Goal: Navigation & Orientation: Go to known website

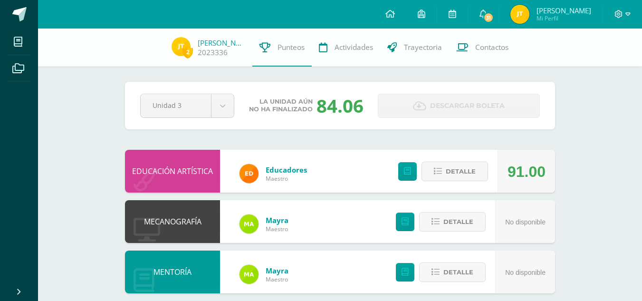
scroll to position [372, 0]
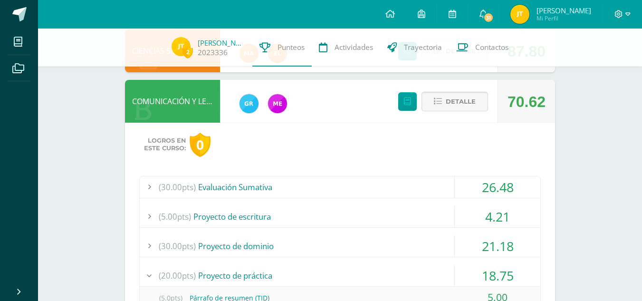
click at [451, 107] on span "Detalle" at bounding box center [461, 102] width 30 height 18
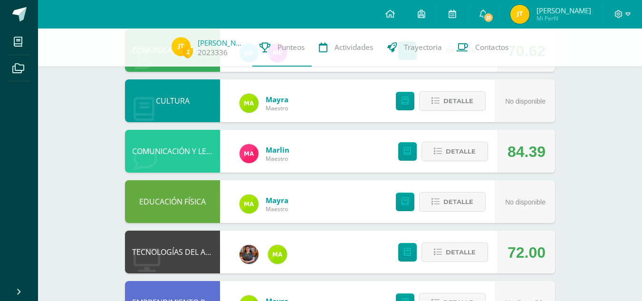
scroll to position [420, 0]
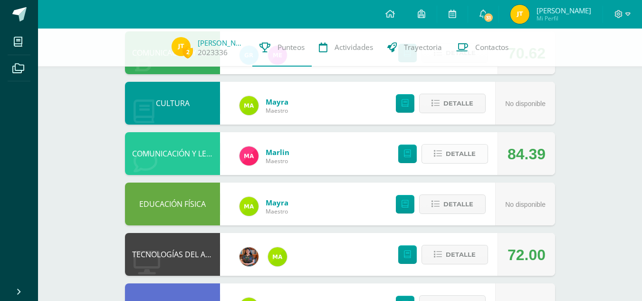
click at [478, 151] on button "Detalle" at bounding box center [454, 153] width 67 height 19
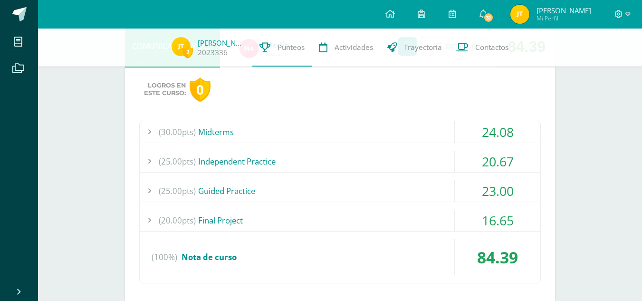
scroll to position [529, 0]
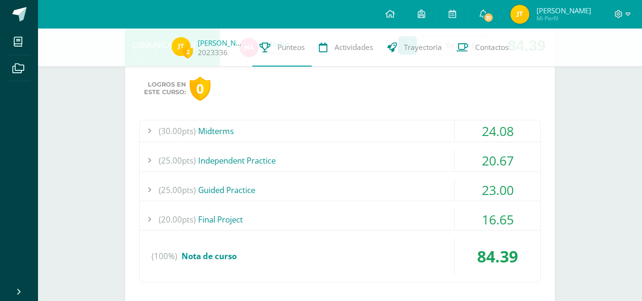
click at [437, 133] on div "(30.00pts) Midterms" at bounding box center [340, 130] width 400 height 21
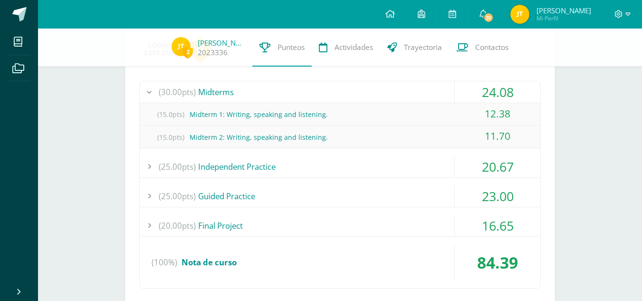
scroll to position [569, 0]
click at [422, 171] on div "(25.00pts) Independent Practice" at bounding box center [340, 165] width 400 height 21
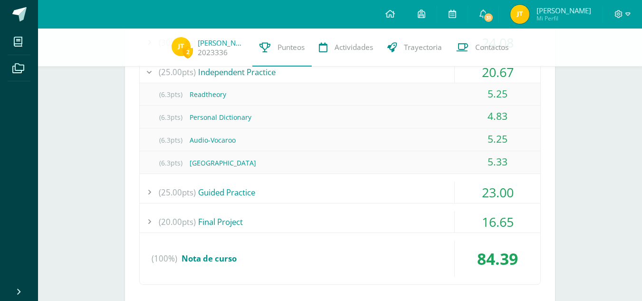
scroll to position [618, 0]
click at [419, 193] on div "(25.00pts) Guided Practice" at bounding box center [340, 191] width 400 height 21
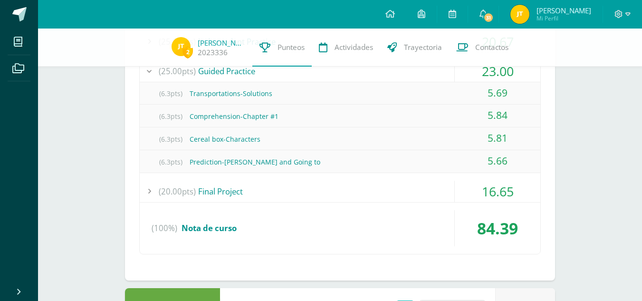
scroll to position [648, 0]
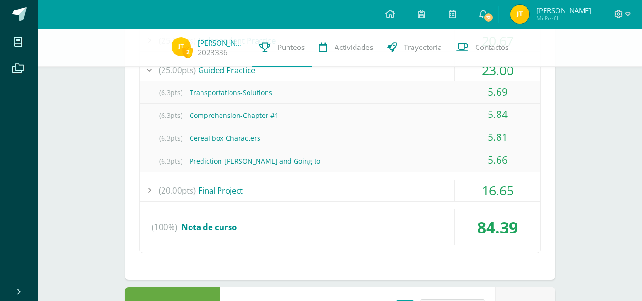
click at [401, 197] on div "(20.00pts) Final Project" at bounding box center [340, 190] width 400 height 21
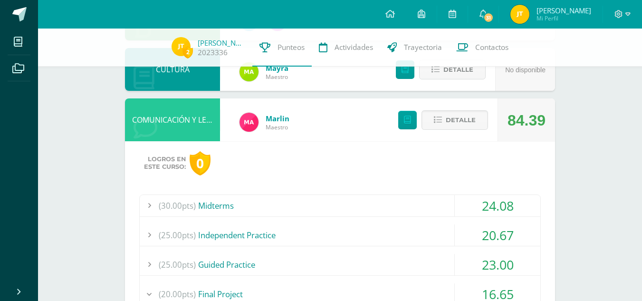
scroll to position [453, 0]
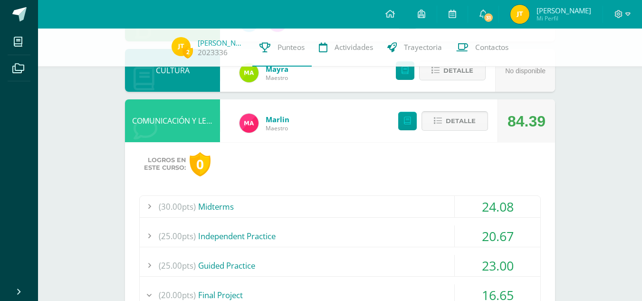
click at [445, 125] on button "Detalle" at bounding box center [454, 120] width 67 height 19
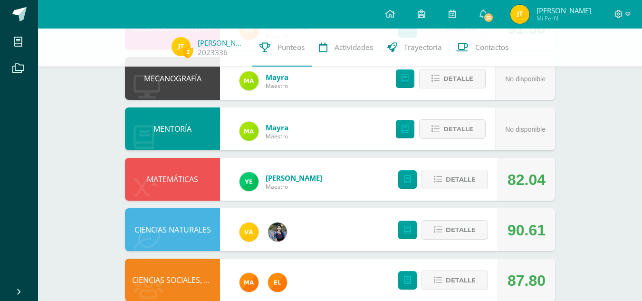
scroll to position [146, 0]
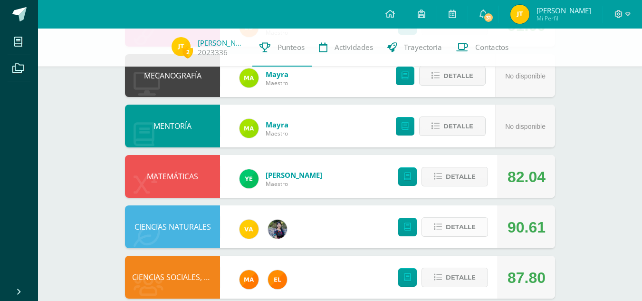
click at [458, 220] on span "Detalle" at bounding box center [461, 227] width 30 height 18
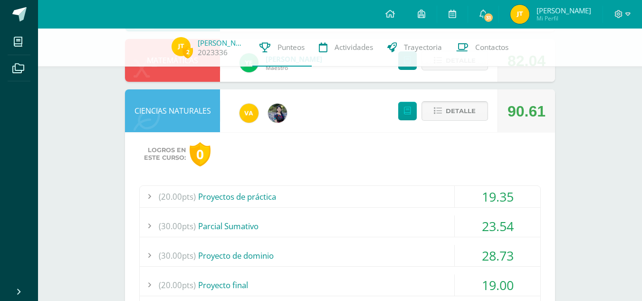
scroll to position [262, 0]
click at [441, 193] on div "(20.00pts) Proyectos de práctica" at bounding box center [340, 195] width 400 height 21
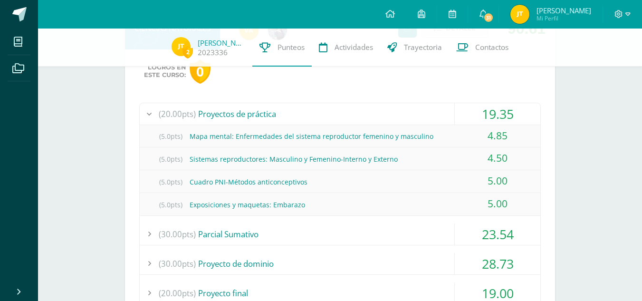
scroll to position [345, 0]
click at [409, 114] on div "(20.00pts) Proyectos de práctica" at bounding box center [340, 113] width 400 height 21
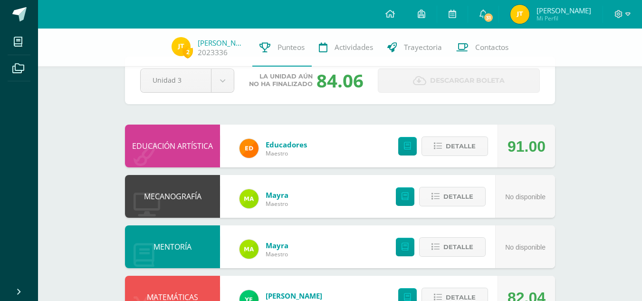
scroll to position [0, 0]
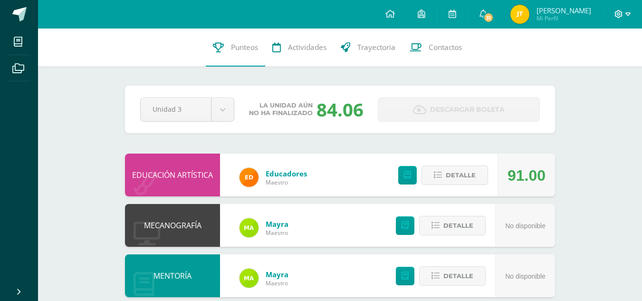
click at [620, 12] on icon at bounding box center [618, 14] width 9 height 9
click at [605, 63] on span "Cerrar sesión" at bounding box center [597, 64] width 43 height 9
